Goal: Find specific page/section: Find specific page/section

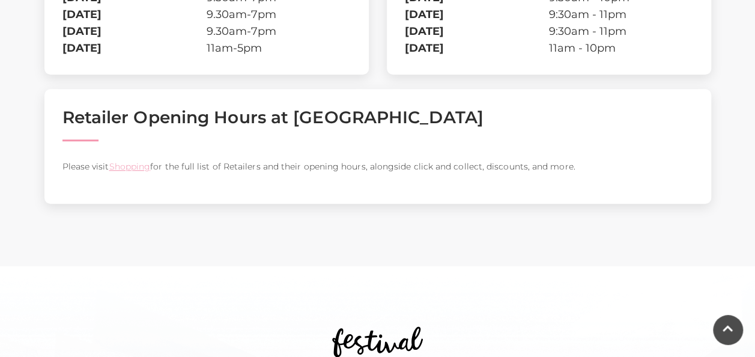
scroll to position [505, 0]
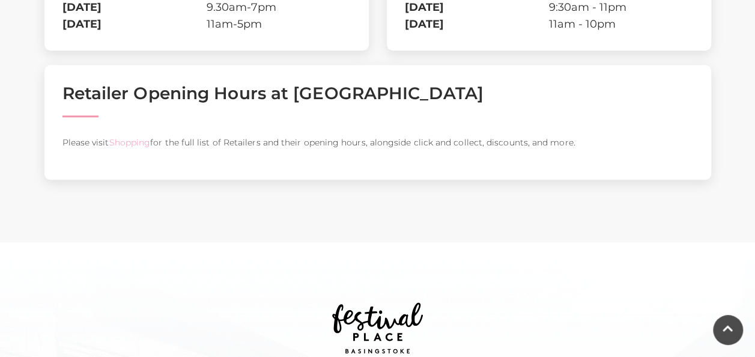
click at [125, 144] on link "Shopping" at bounding box center [129, 142] width 41 height 11
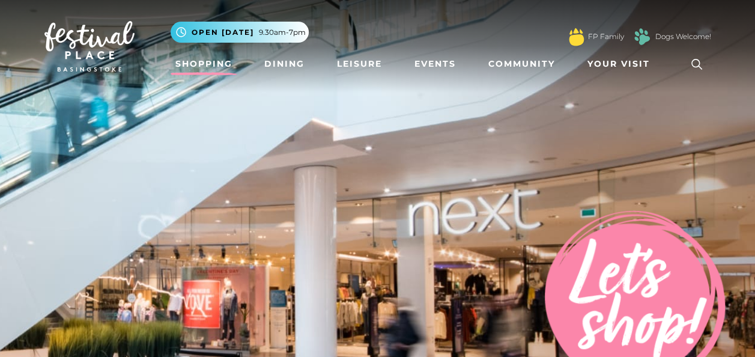
click at [243, 185] on img at bounding box center [377, 210] width 755 height 421
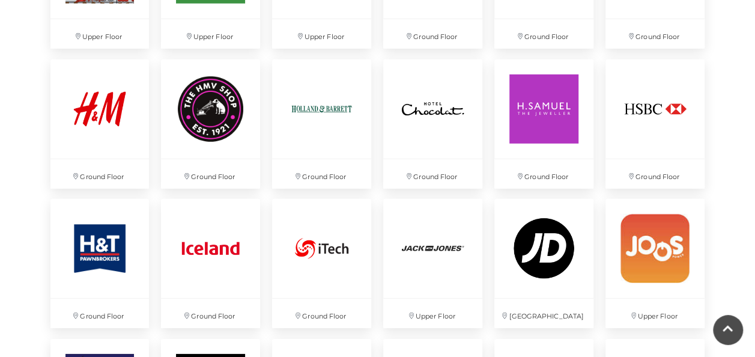
scroll to position [1682, 0]
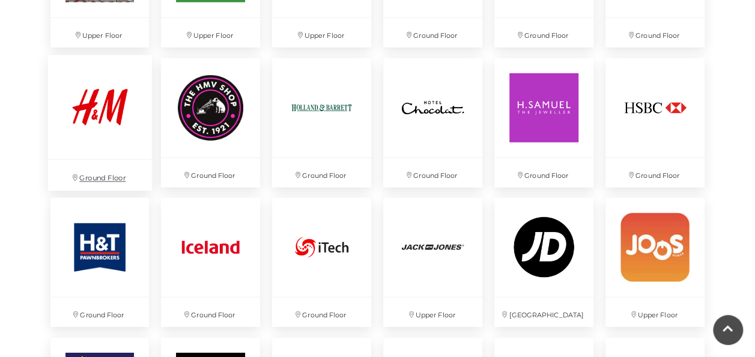
click at [95, 109] on img at bounding box center [99, 107] width 104 height 104
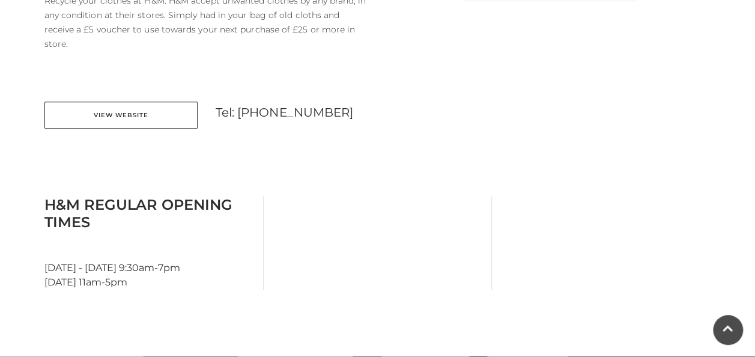
scroll to position [625, 0]
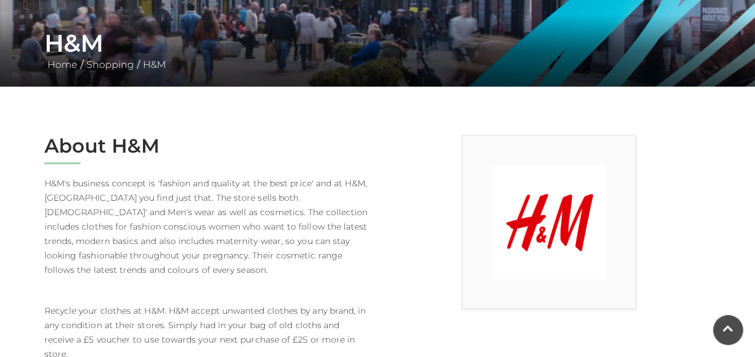
scroll to position [216, 0]
